Goal: Information Seeking & Learning: Learn about a topic

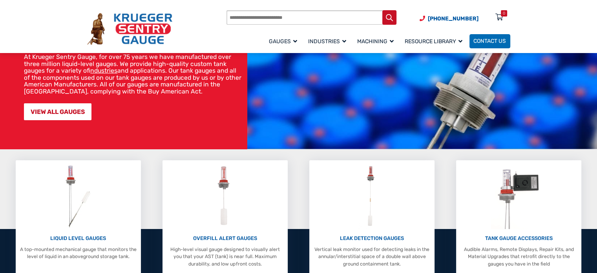
scroll to position [78, 0]
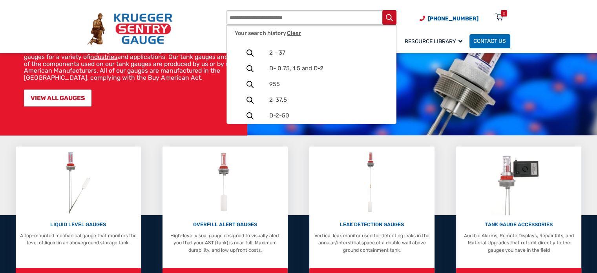
click at [312, 14] on input "Products search" at bounding box center [311, 17] width 170 height 15
paste input "**********"
drag, startPoint x: 345, startPoint y: 15, endPoint x: 131, endPoint y: 6, distance: 214.3
click at [131, 6] on div "**********" at bounding box center [298, 27] width 439 height 54
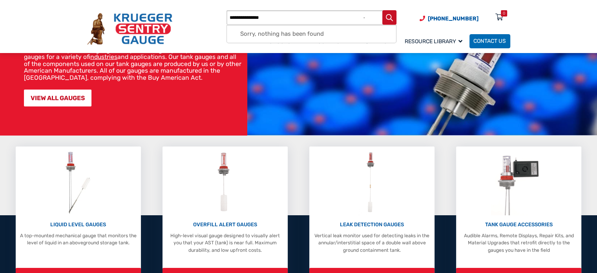
type input "**********"
click at [382, 10] on button "Search" at bounding box center [389, 17] width 15 height 15
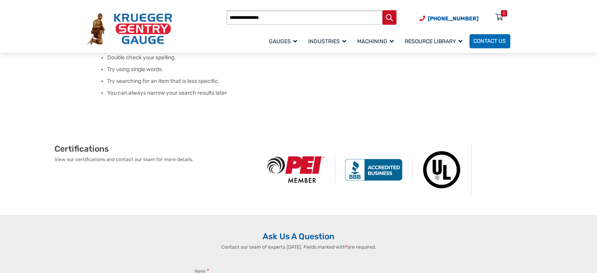
scroll to position [39, 0]
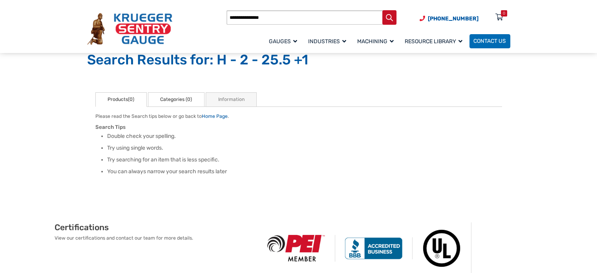
click at [165, 98] on link "Categories (0)" at bounding box center [176, 99] width 56 height 15
click at [246, 93] on link "Information" at bounding box center [231, 99] width 51 height 15
drag, startPoint x: 266, startPoint y: 17, endPoint x: 249, endPoint y: 19, distance: 16.5
click at [249, 19] on input "**********" at bounding box center [311, 17] width 170 height 15
type input "**********"
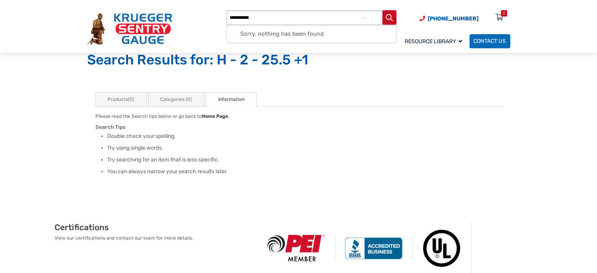
click at [382, 10] on button "Search" at bounding box center [389, 17] width 15 height 15
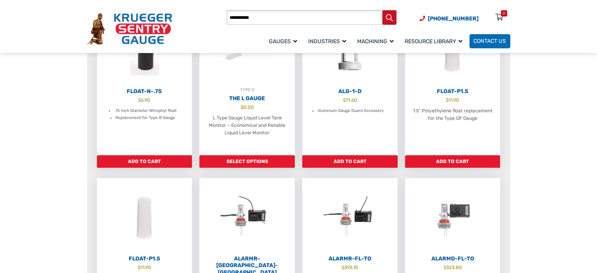
scroll to position [549, 0]
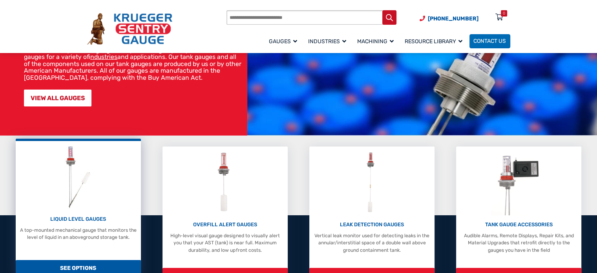
click at [69, 190] on img at bounding box center [78, 176] width 36 height 65
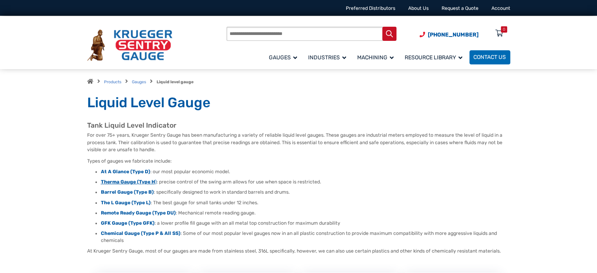
click at [136, 180] on strong "Therma Gauge (Type H" at bounding box center [128, 181] width 54 height 5
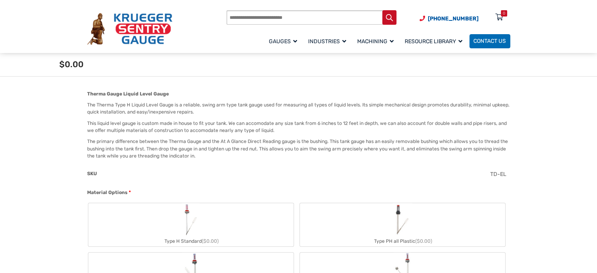
scroll to position [235, 0]
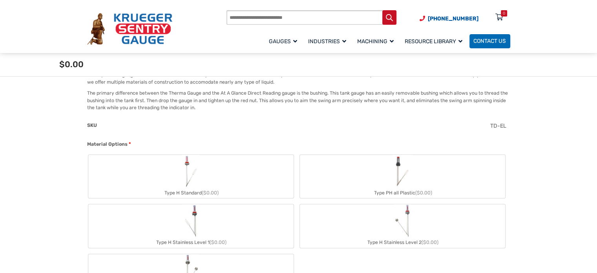
click at [333, 129] on div "SKU" at bounding box center [285, 126] width 397 height 9
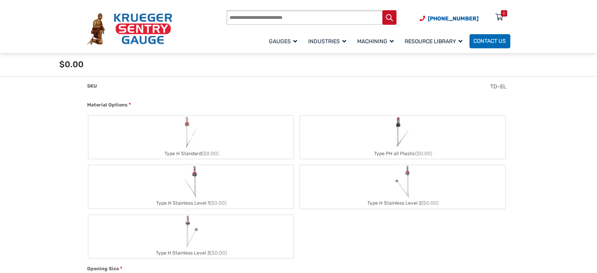
scroll to position [273, 0]
click at [209, 149] on label "Type H Standard ($0.00)" at bounding box center [190, 138] width 205 height 43
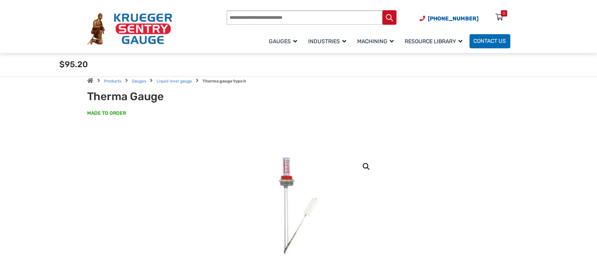
scroll to position [0, 0]
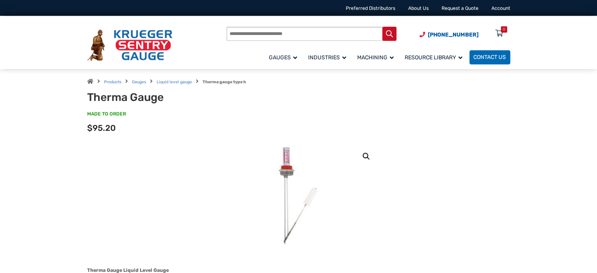
drag, startPoint x: 262, startPoint y: 194, endPoint x: 265, endPoint y: 191, distance: 4.4
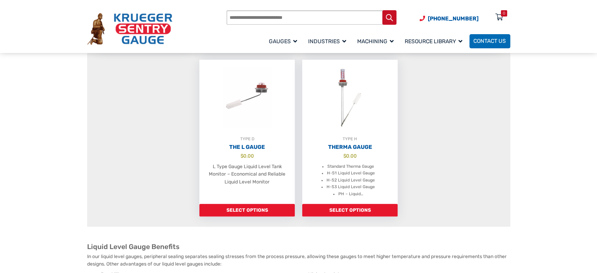
scroll to position [549, 0]
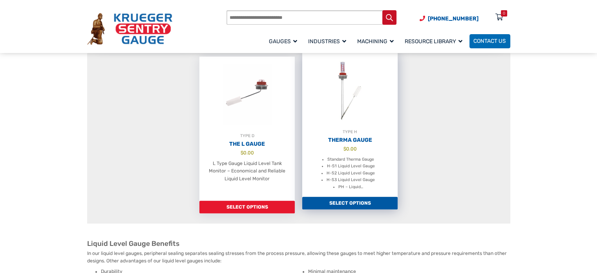
click at [355, 203] on link "Select options" at bounding box center [349, 202] width 95 height 13
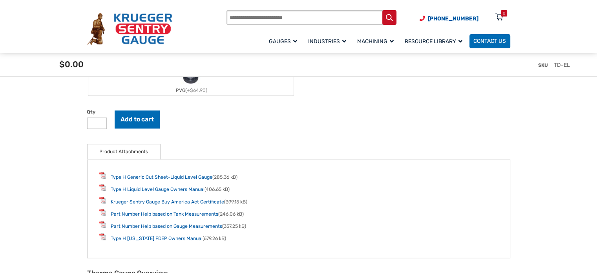
scroll to position [1020, 0]
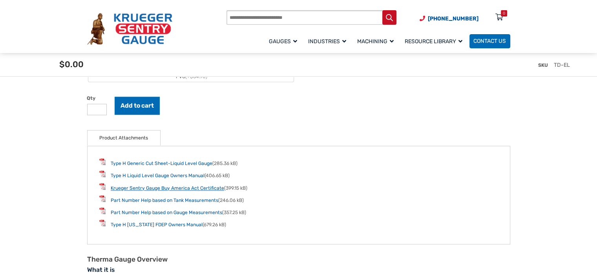
click at [178, 188] on link "Krueger Sentry Gauge Buy America Act Certificate" at bounding box center [167, 187] width 113 height 5
click at [144, 197] on link "Part Number Help based on Tank Measurements" at bounding box center [164, 199] width 107 height 5
click at [160, 222] on link "Type H [US_STATE] FDEP Owners Manual" at bounding box center [157, 224] width 92 height 5
click at [168, 160] on link "Type H Generic Cut Sheet-Liquid Level Gauge" at bounding box center [162, 162] width 102 height 5
